Goal: Navigation & Orientation: Find specific page/section

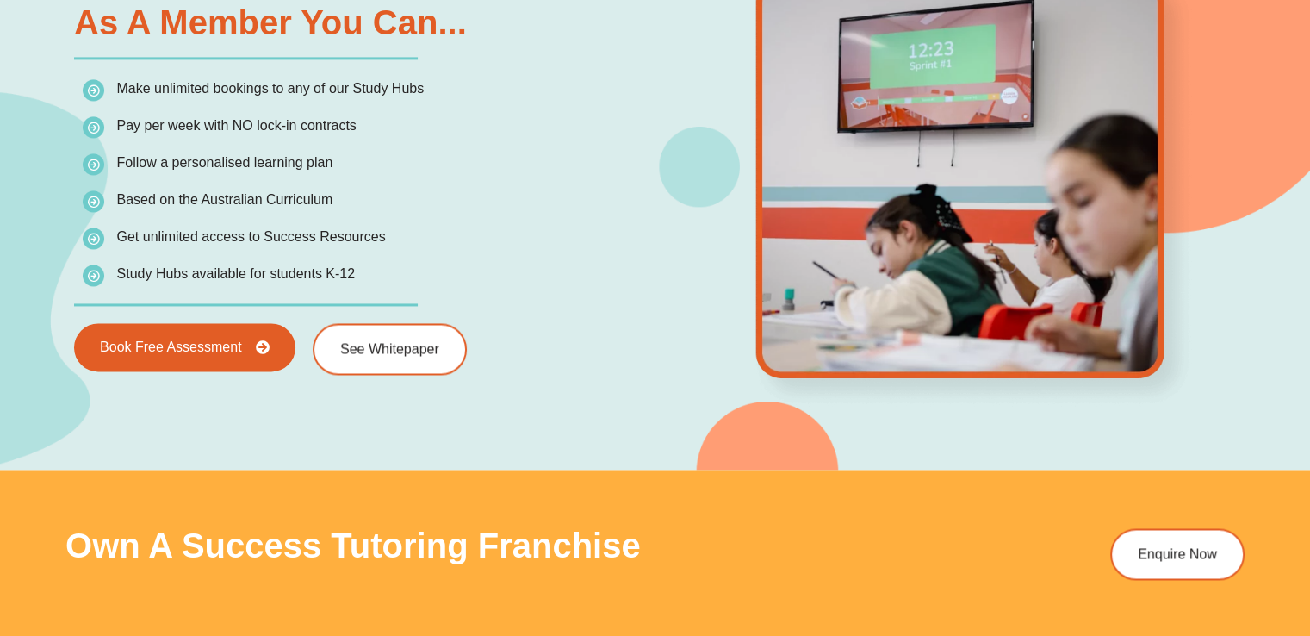
scroll to position [2612, 0]
click at [148, 371] on div "As a Member You Can... Make unlimited bookings to any of our Study Hubs Pay per…" at bounding box center [359, 190] width 589 height 387
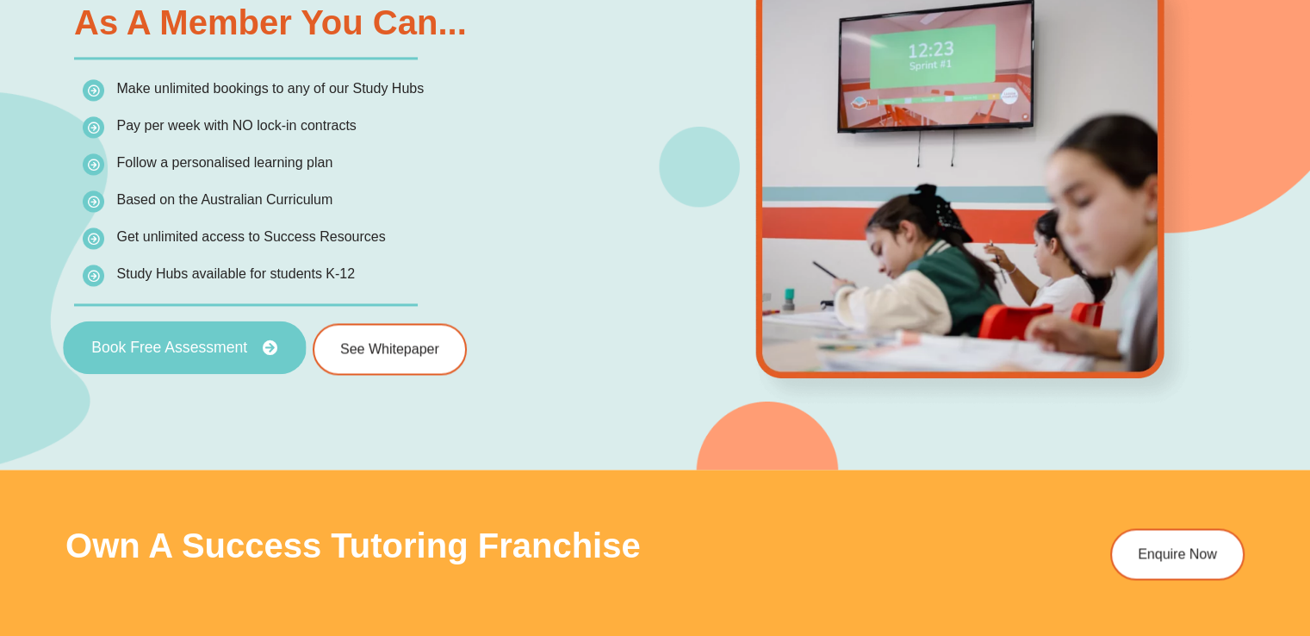
click at [155, 364] on link "Book Free Assessment" at bounding box center [184, 346] width 243 height 53
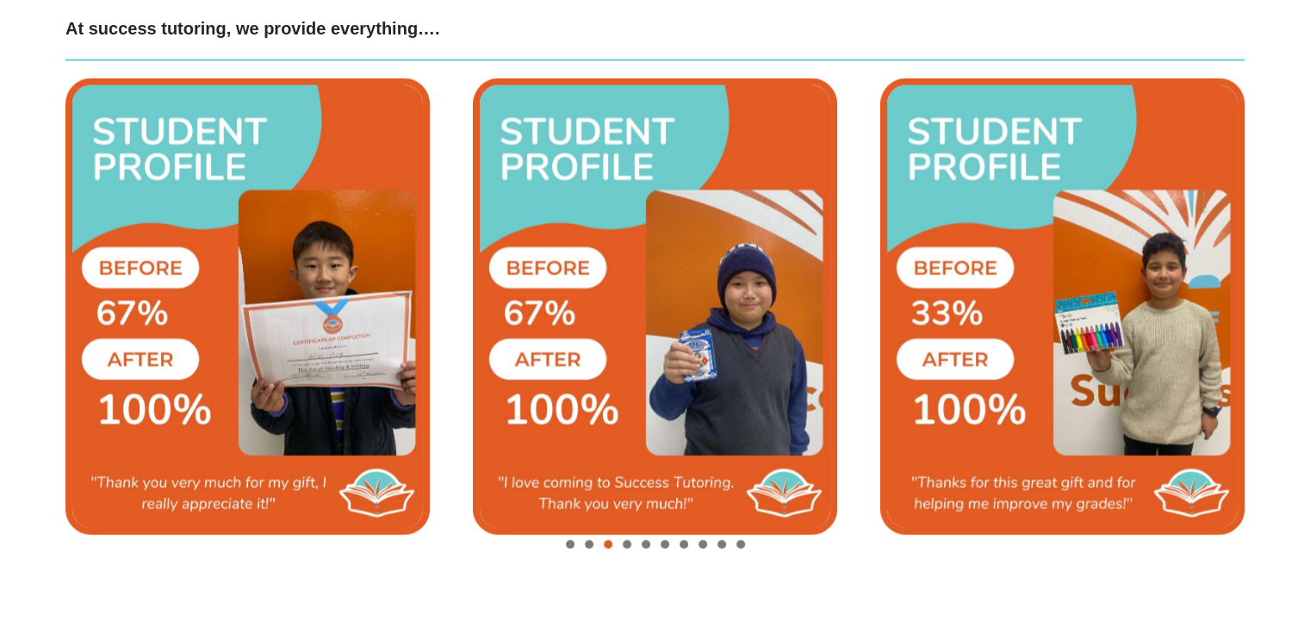
scroll to position [3951, 0]
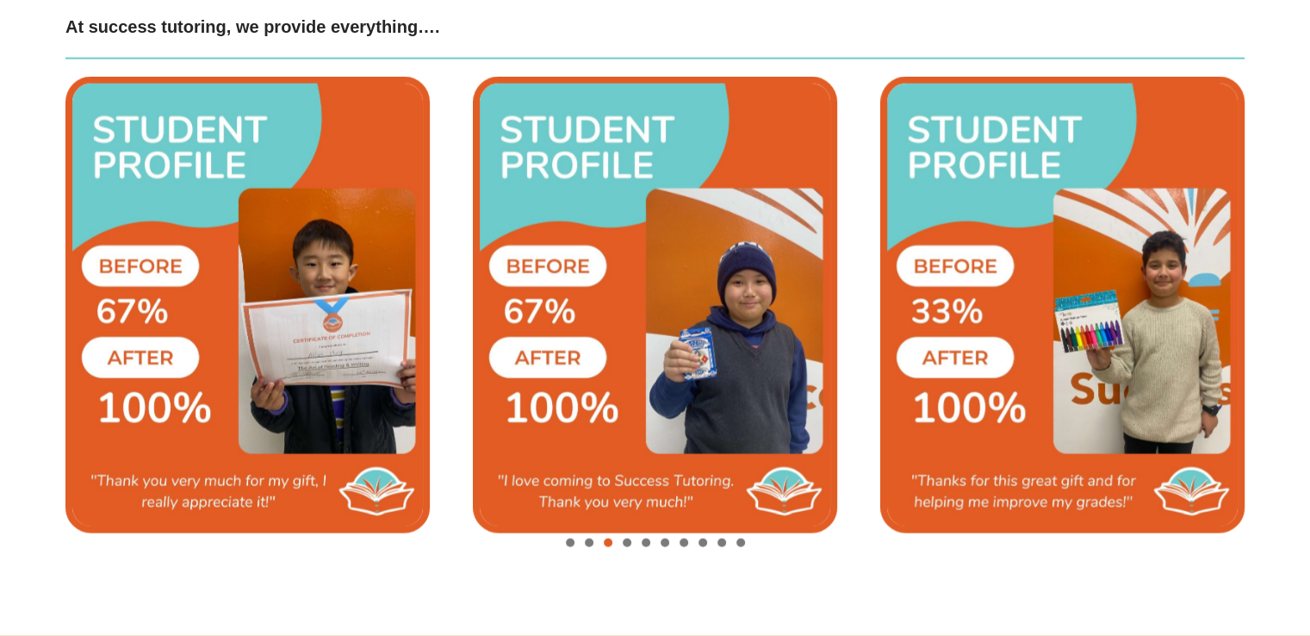
click at [628, 539] on span "Go to slide 4" at bounding box center [627, 542] width 9 height 9
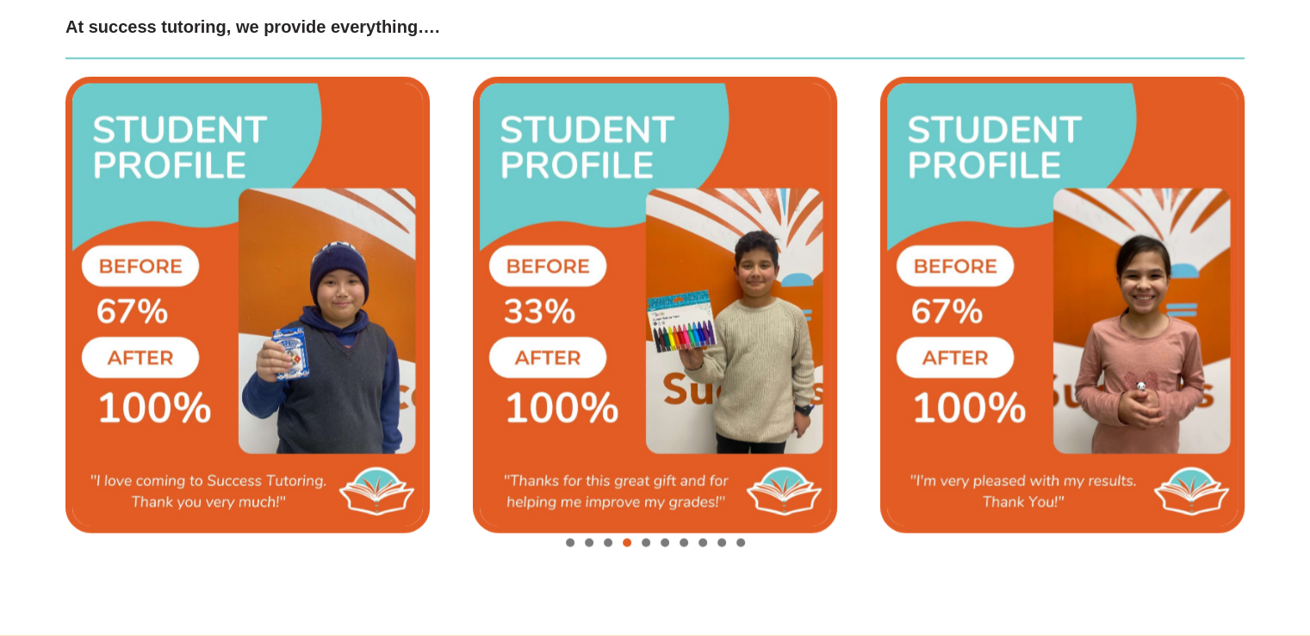
click at [646, 541] on span "Go to slide 5" at bounding box center [646, 542] width 9 height 9
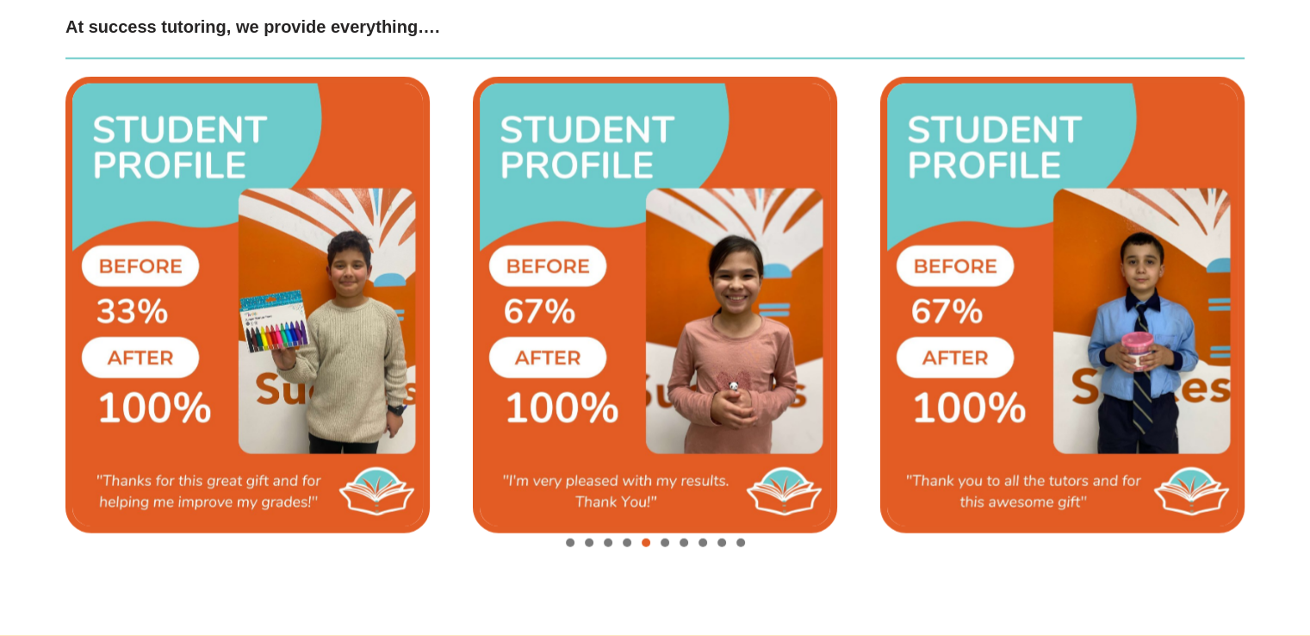
click at [669, 540] on div "Image Carousel" at bounding box center [654, 544] width 1179 height 24
click at [663, 539] on span "Go to slide 6" at bounding box center [665, 542] width 9 height 9
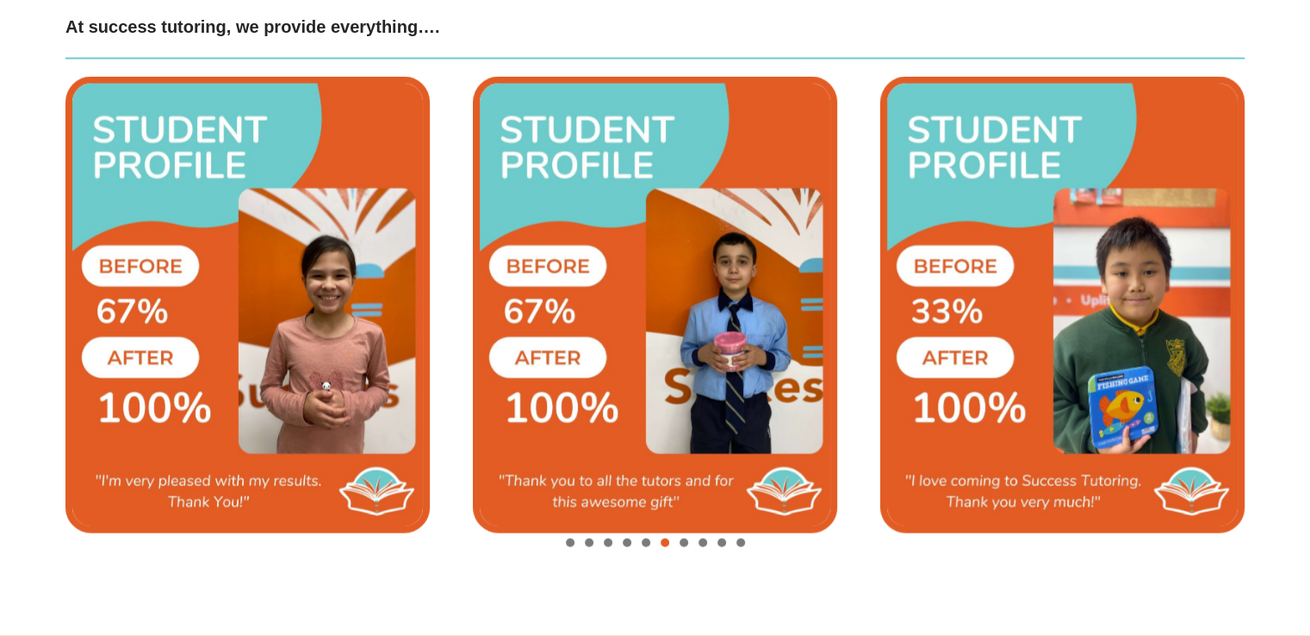
click at [987, 312] on img "8 / 10" at bounding box center [1063, 305] width 364 height 457
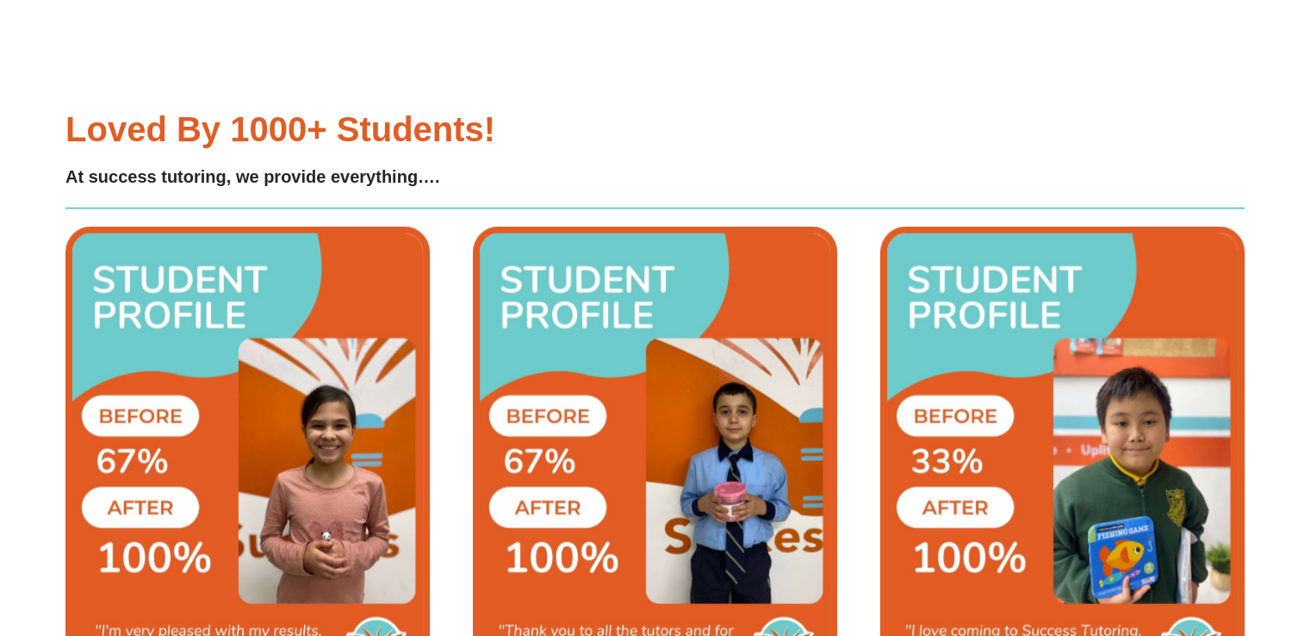
scroll to position [3791, 0]
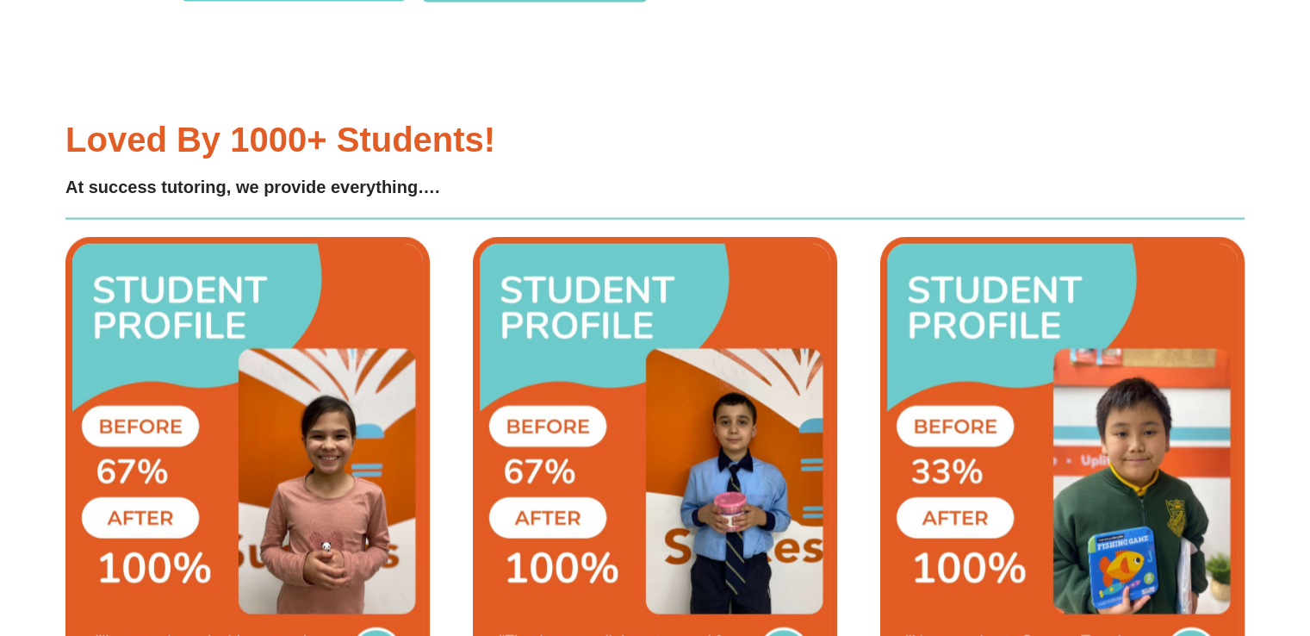
drag, startPoint x: 987, startPoint y: 312, endPoint x: 851, endPoint y: 118, distance: 236.9
click at [851, 118] on div "Loved by 1000+ students! At success tutoring, we provide everything…." at bounding box center [654, 429] width 1179 height 733
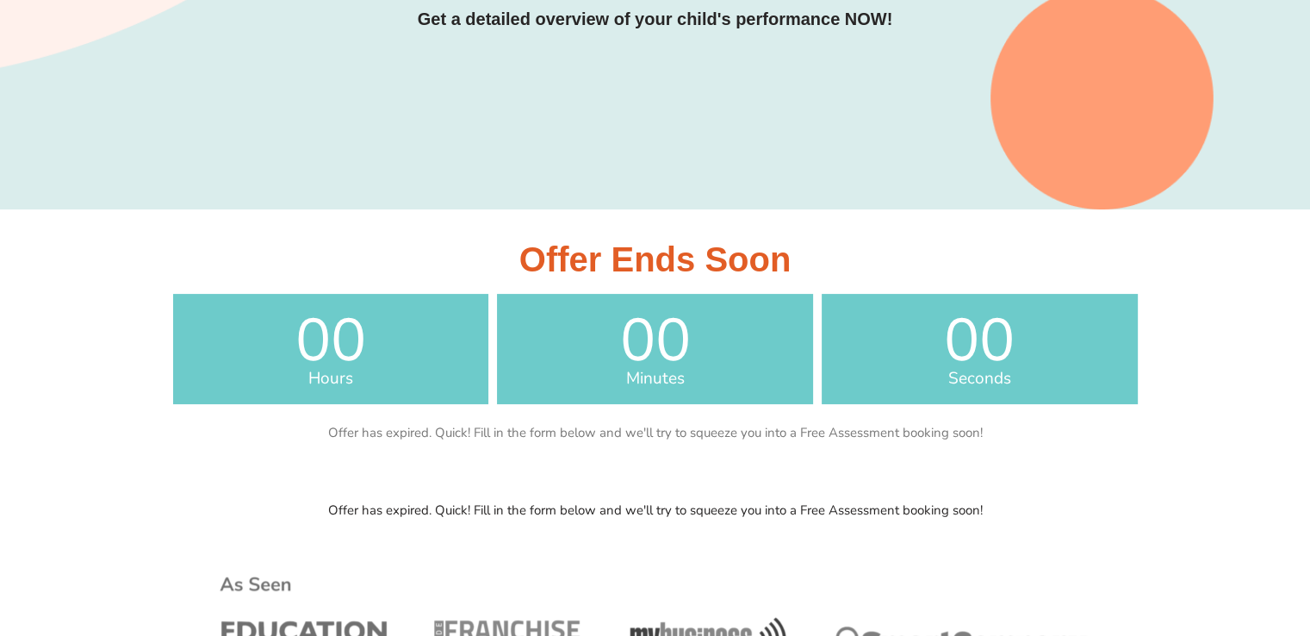
scroll to position [0, 0]
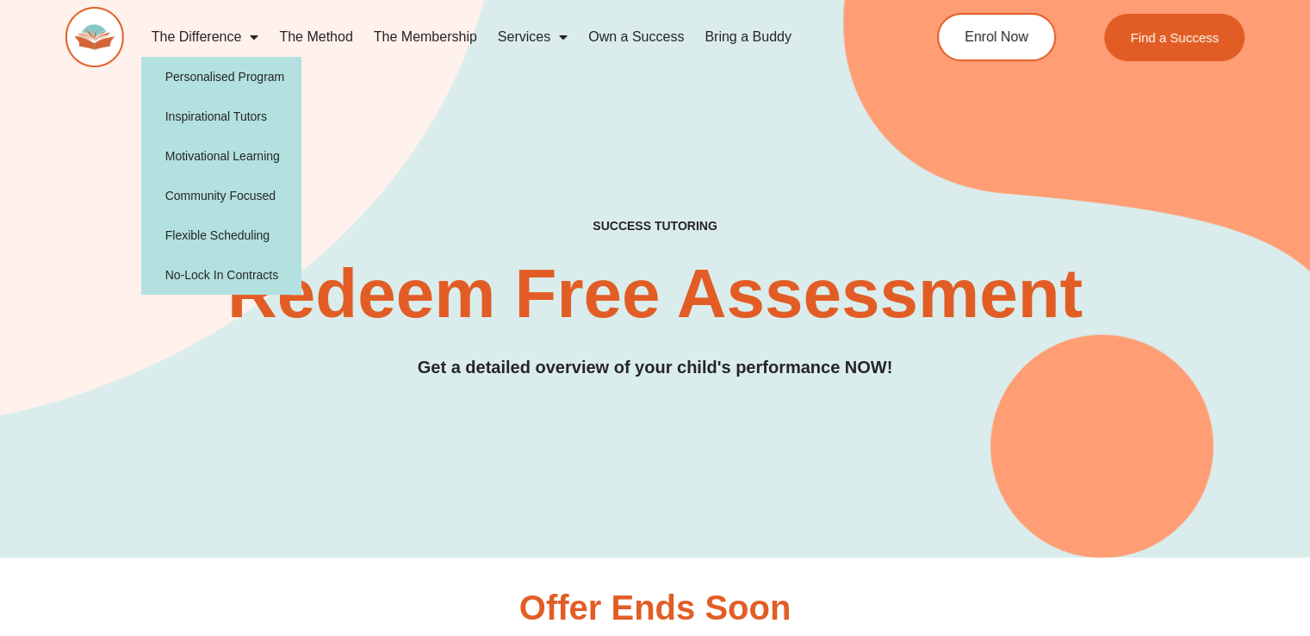
click at [109, 34] on img at bounding box center [94, 37] width 59 height 60
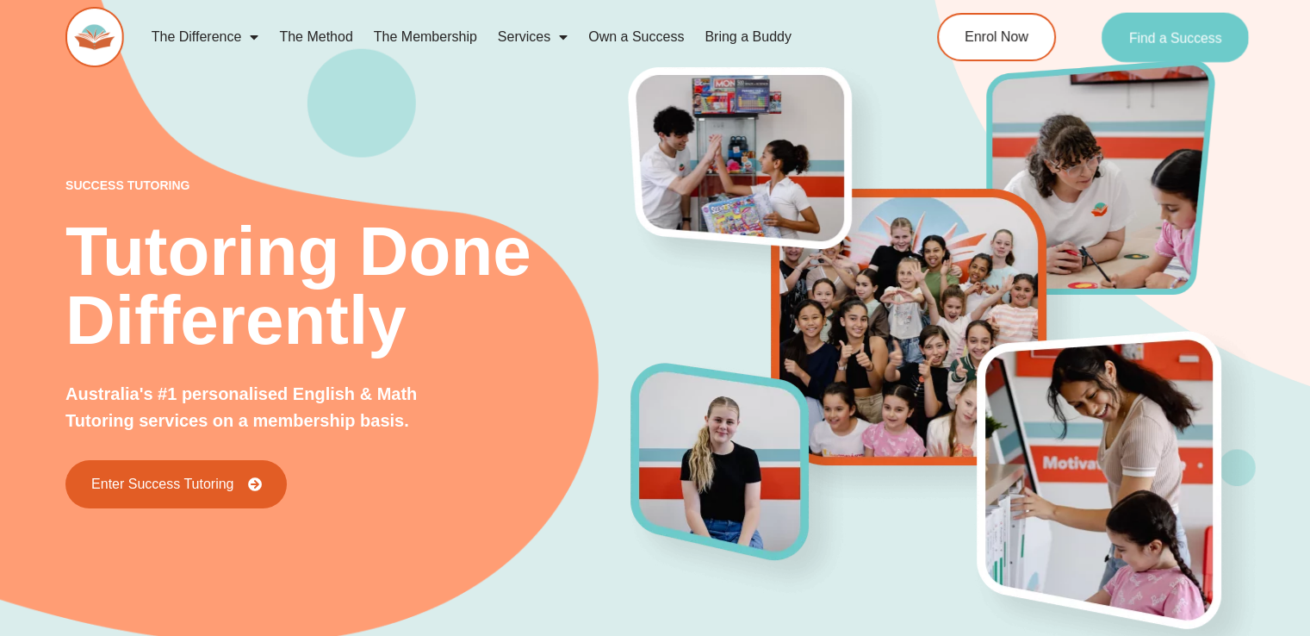
click at [1171, 17] on link "Find a Success" at bounding box center [1175, 37] width 147 height 50
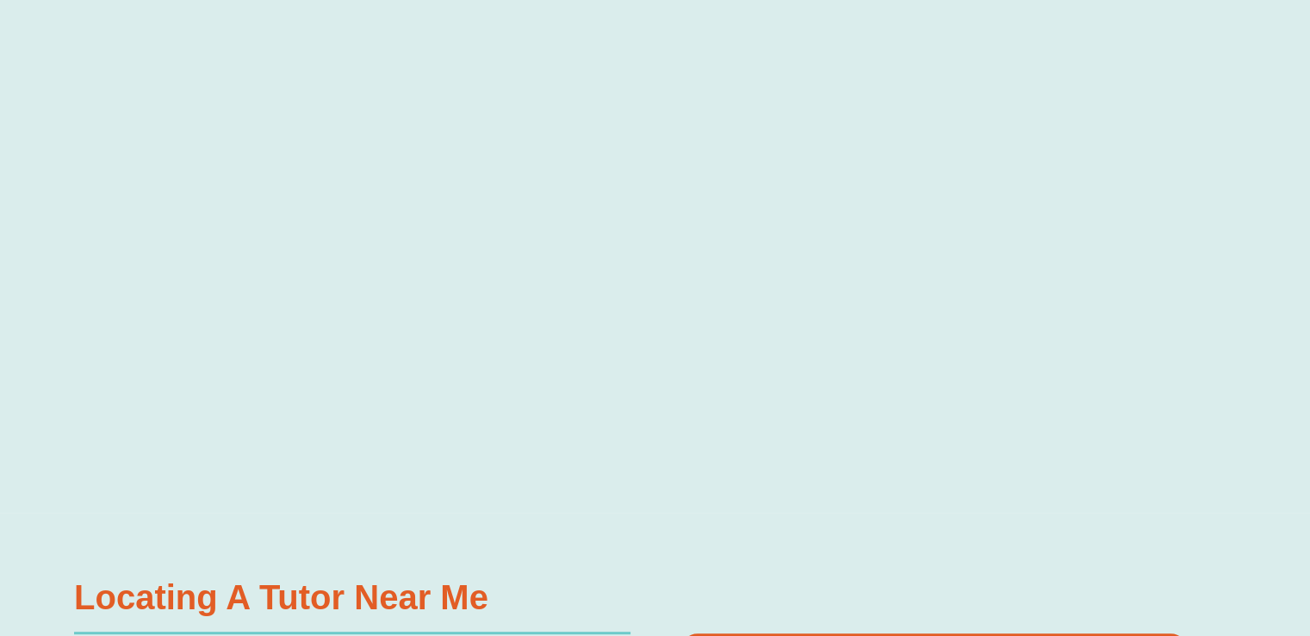
scroll to position [634, 0]
drag, startPoint x: 400, startPoint y: 1, endPoint x: 52, endPoint y: 334, distance: 482.0
click at [52, 334] on div at bounding box center [655, 249] width 1310 height 526
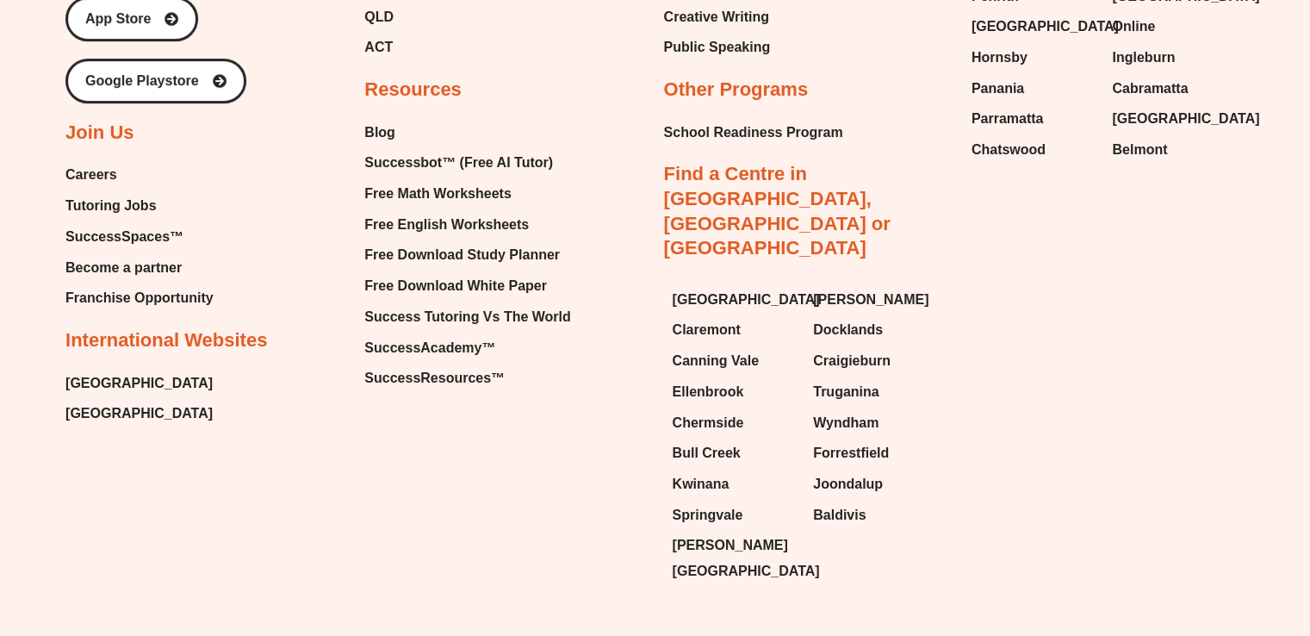
scroll to position [7283, 0]
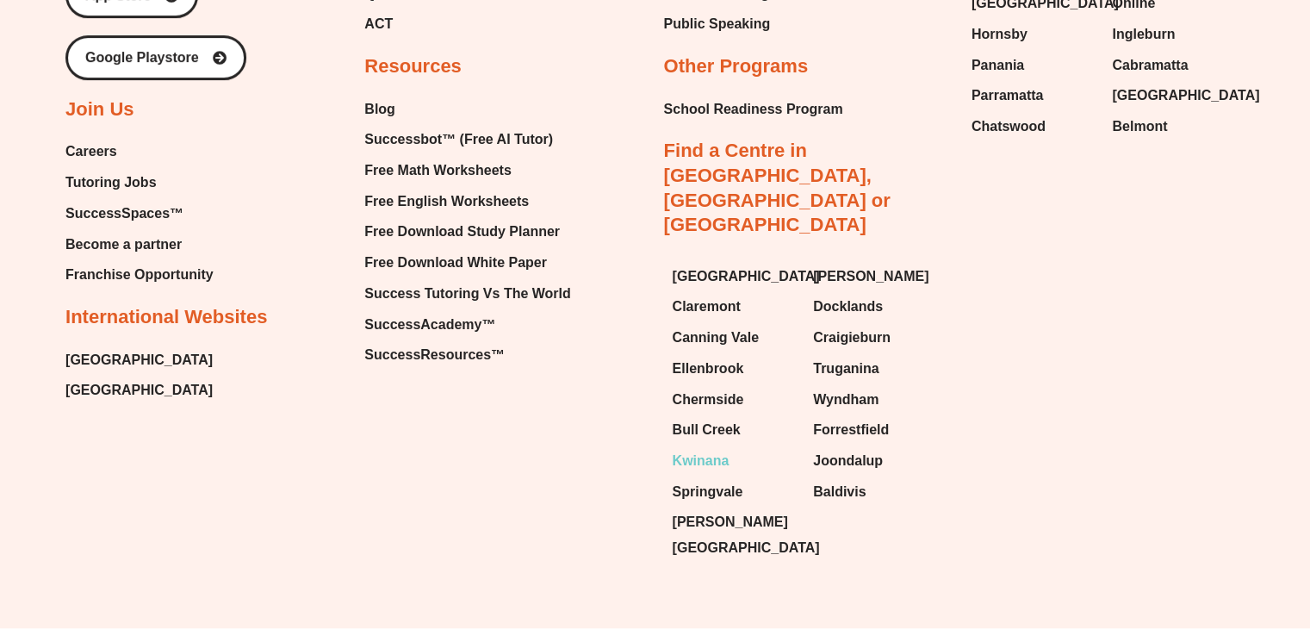
click at [709, 448] on span "Kwinana" at bounding box center [701, 461] width 57 height 26
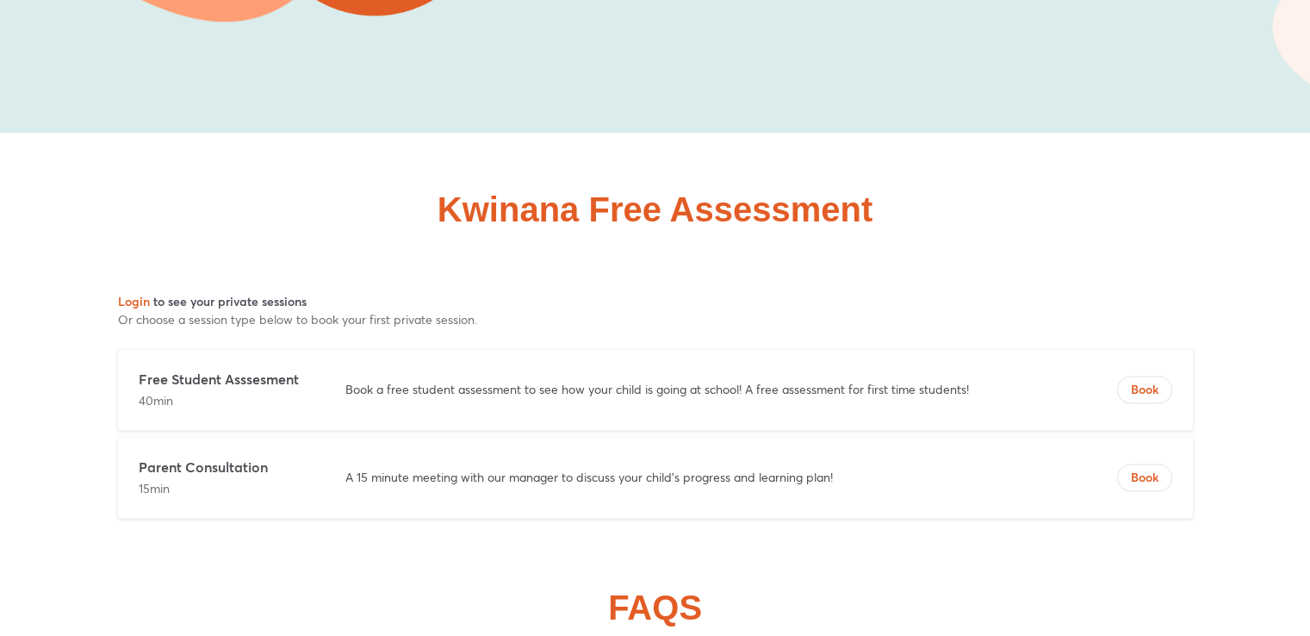
scroll to position [9005, 0]
drag, startPoint x: 468, startPoint y: 339, endPoint x: 1010, endPoint y: 135, distance: 579.1
click at [1010, 135] on div "Kwinana Free Assessment" at bounding box center [654, 331] width 1179 height 398
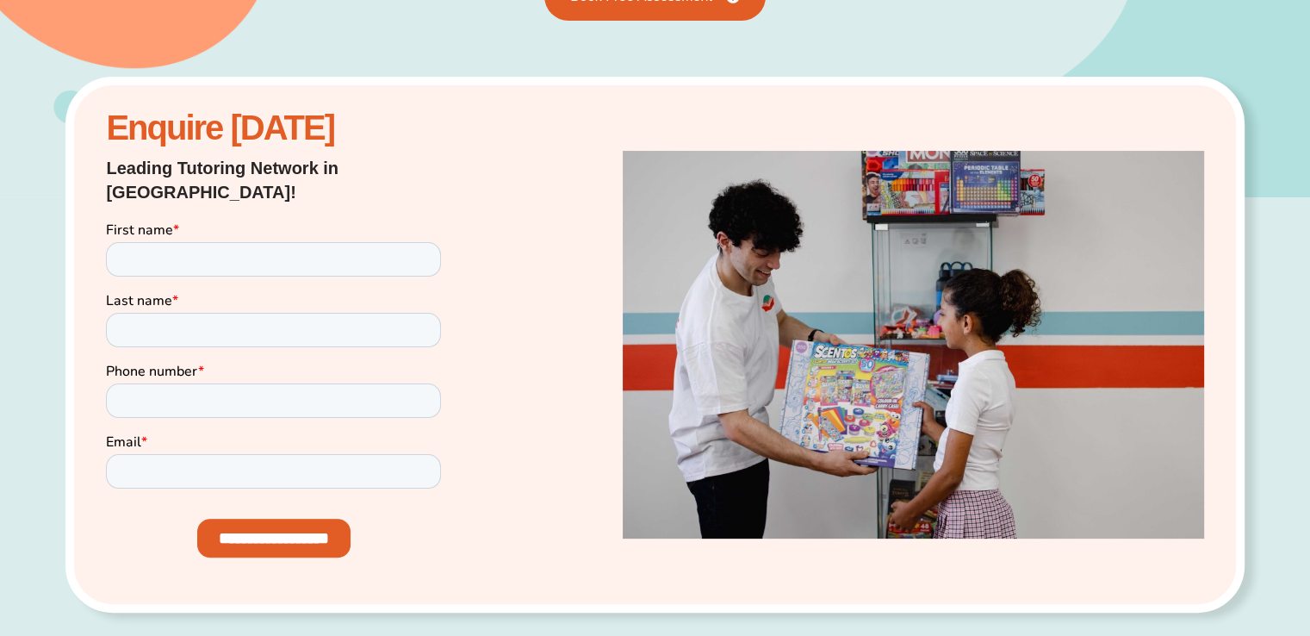
scroll to position [0, 0]
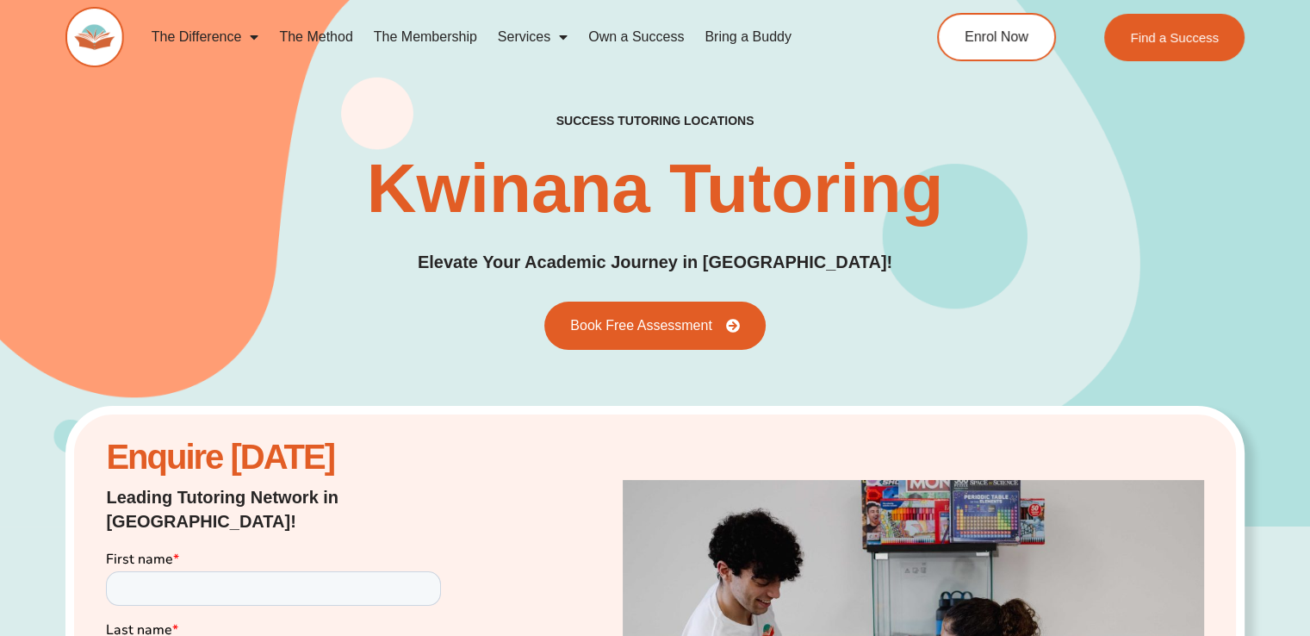
click at [713, 43] on link "Bring a Buddy" at bounding box center [748, 37] width 108 height 40
